Goal: Navigation & Orientation: Understand site structure

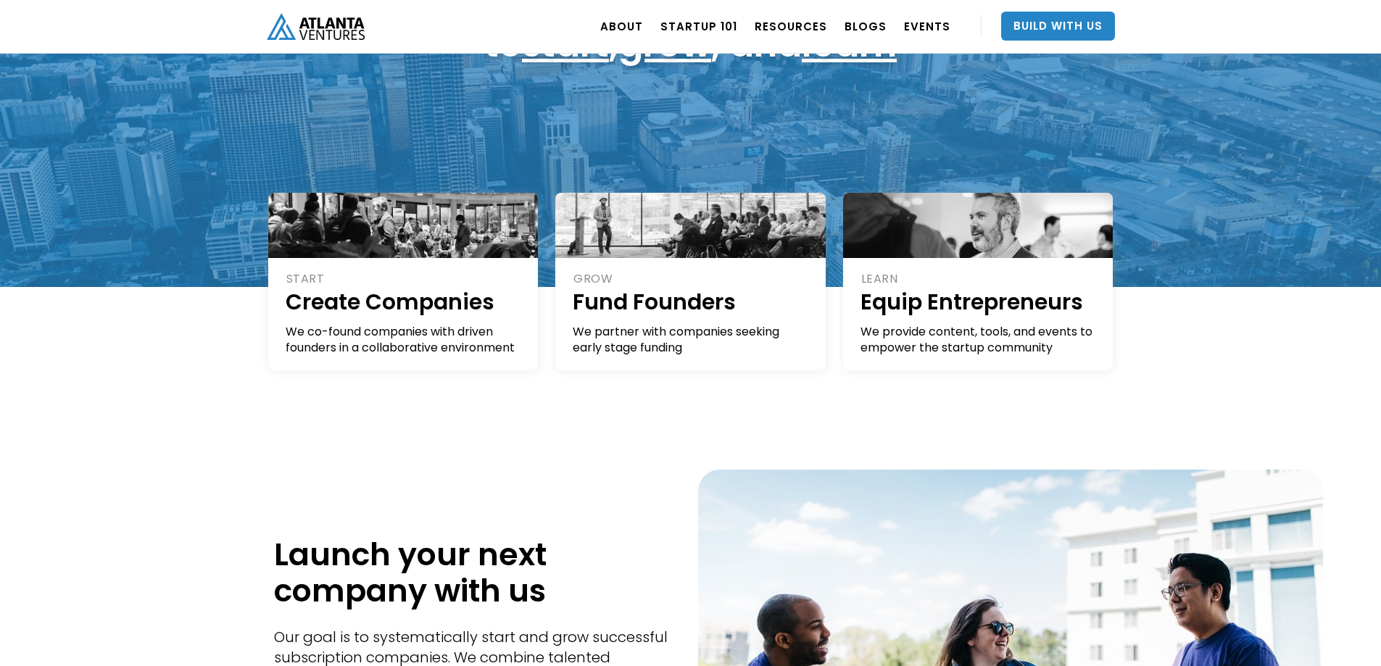
scroll to position [217, 0]
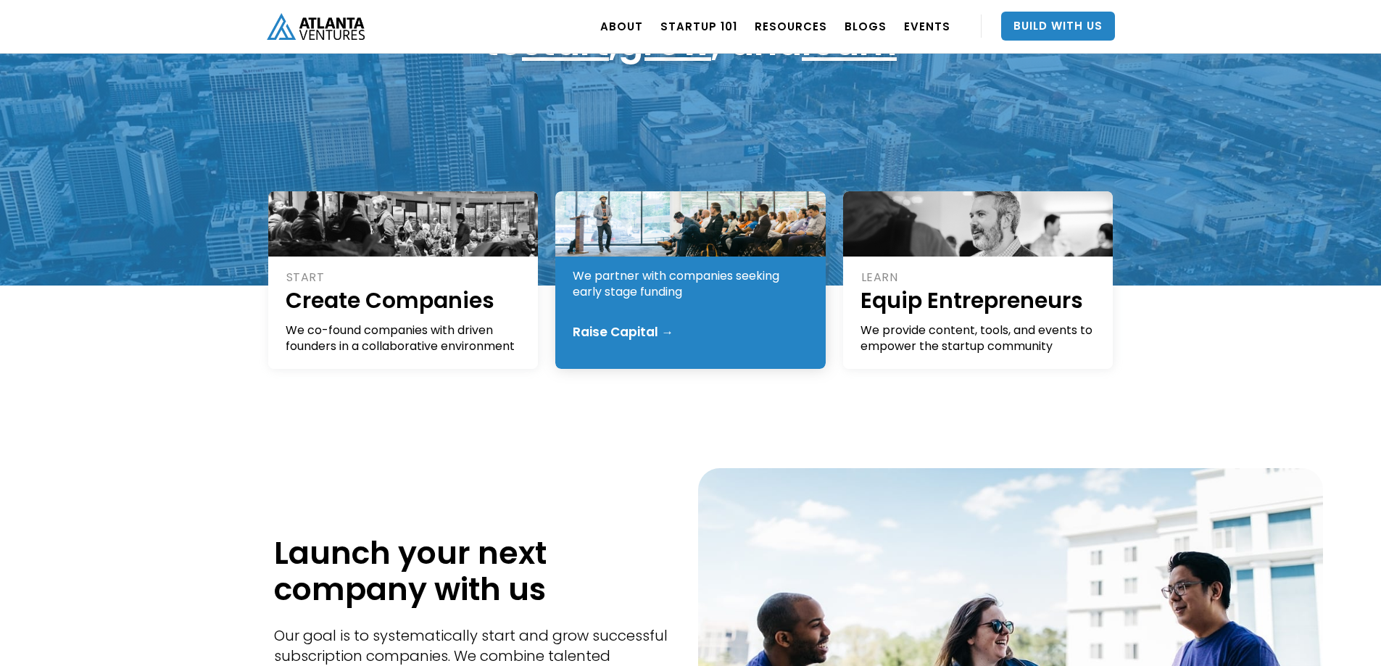
click at [659, 307] on div "GROW Fund Founders We partner with companies seeking early stage funding Raise …" at bounding box center [690, 280] width 270 height 178
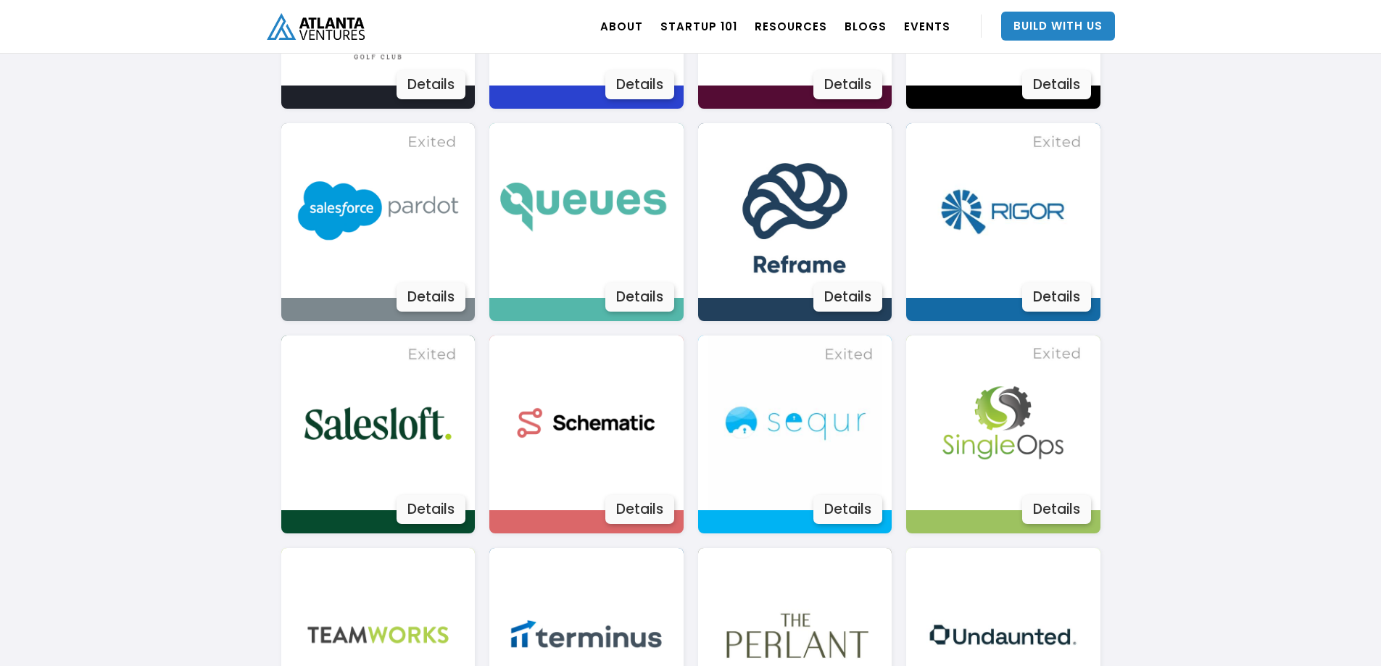
scroll to position [2247, 0]
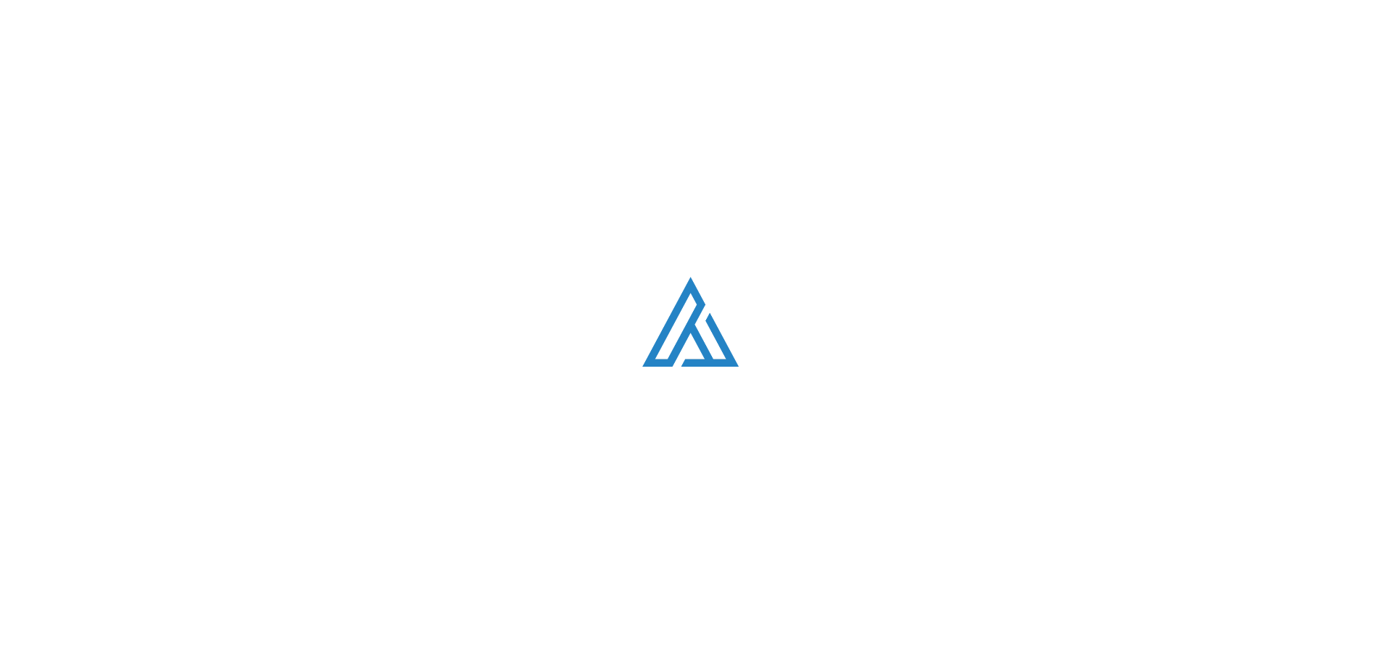
scroll to position [217, 0]
